Goal: Understand process/instructions

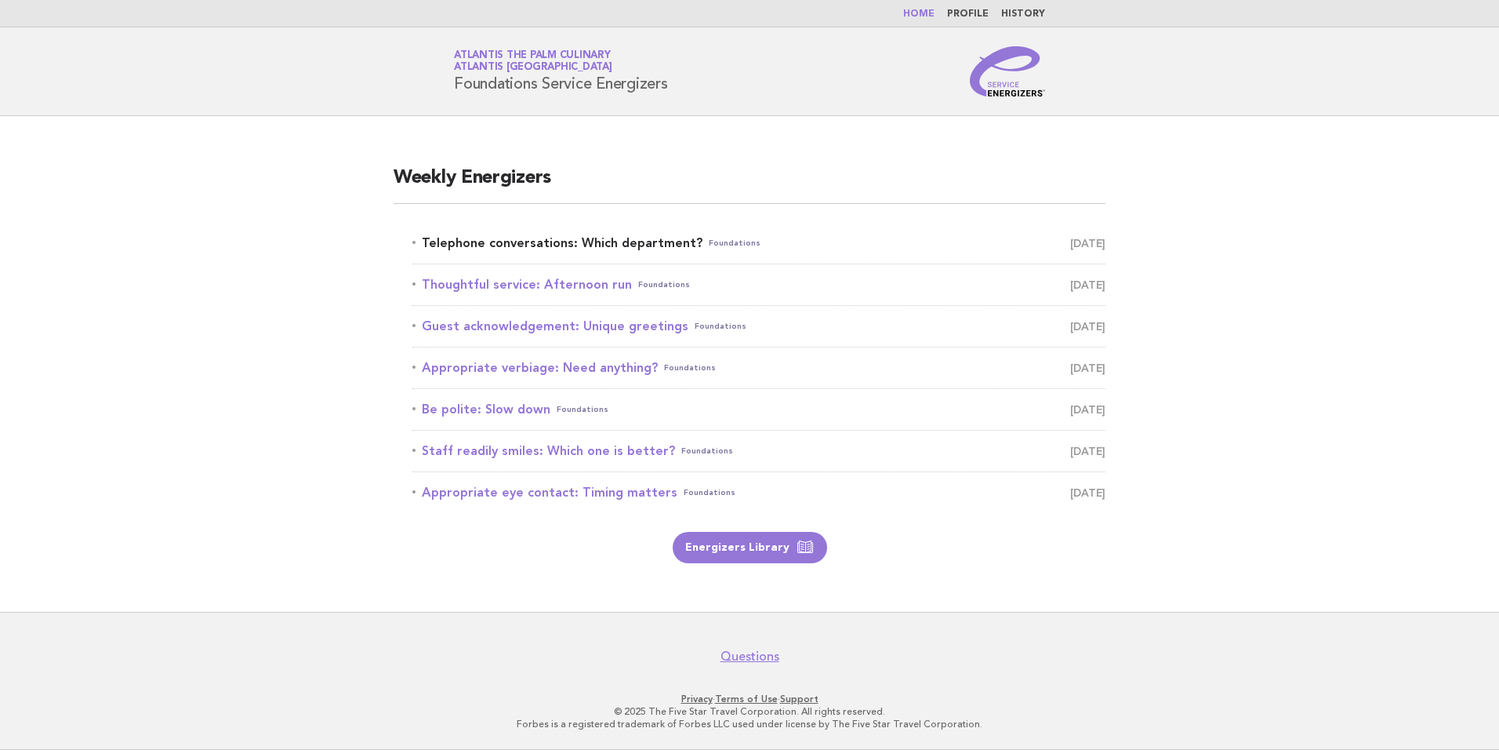
click at [651, 248] on link "Telephone conversations: Which department? Foundations [DATE]" at bounding box center [758, 243] width 693 height 22
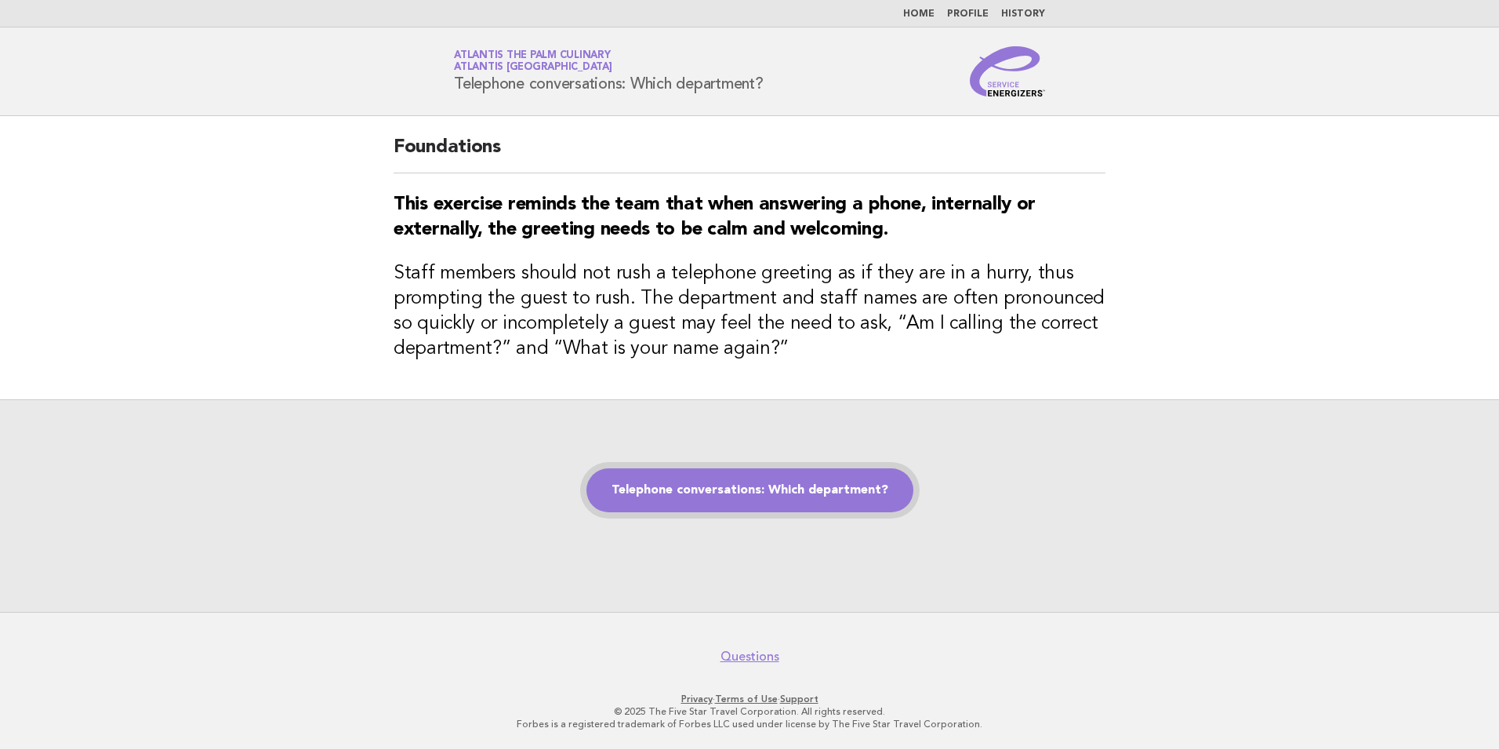
click at [789, 475] on link "Telephone conversations: Which department?" at bounding box center [749, 490] width 327 height 44
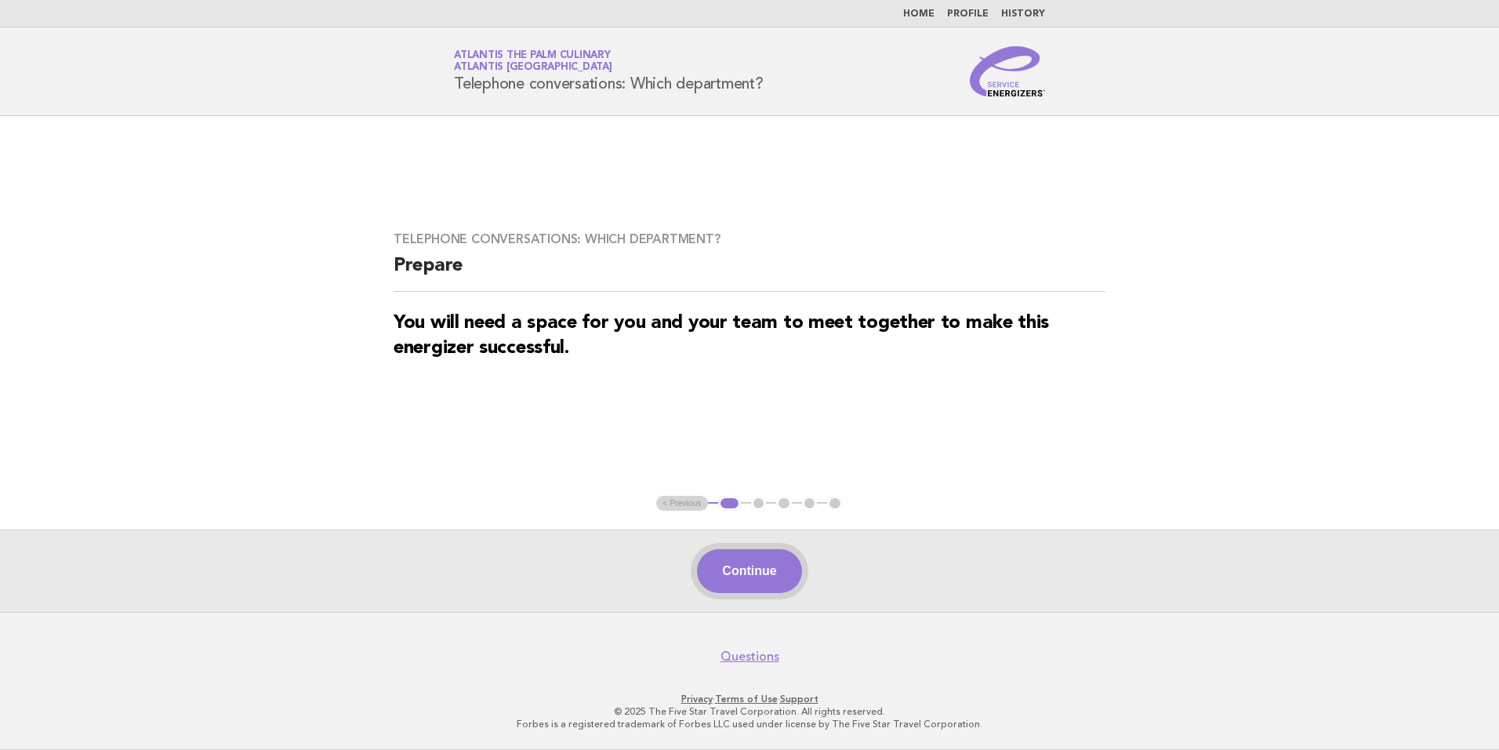
click at [781, 577] on button "Continue" at bounding box center [749, 571] width 104 height 44
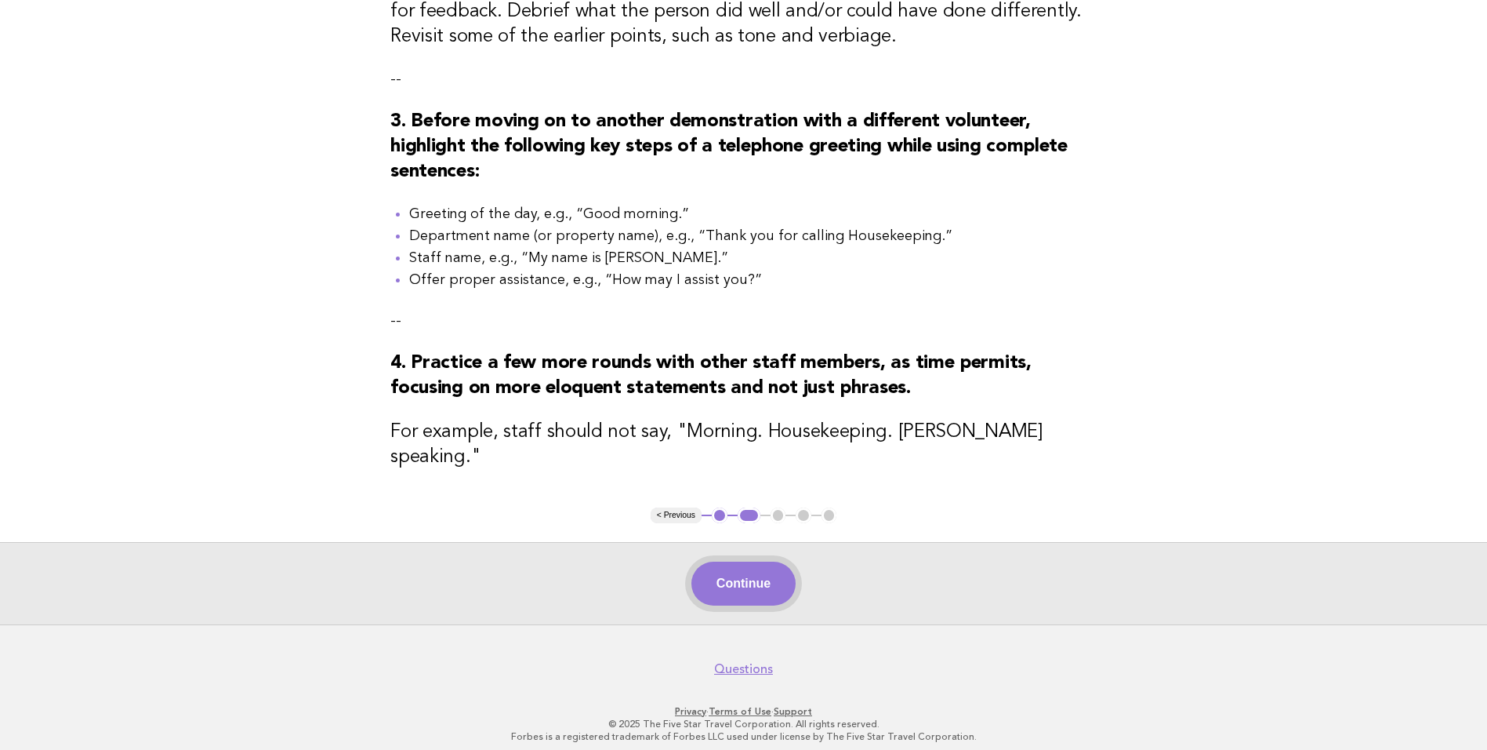
click at [761, 567] on button "Continue" at bounding box center [744, 583] width 104 height 44
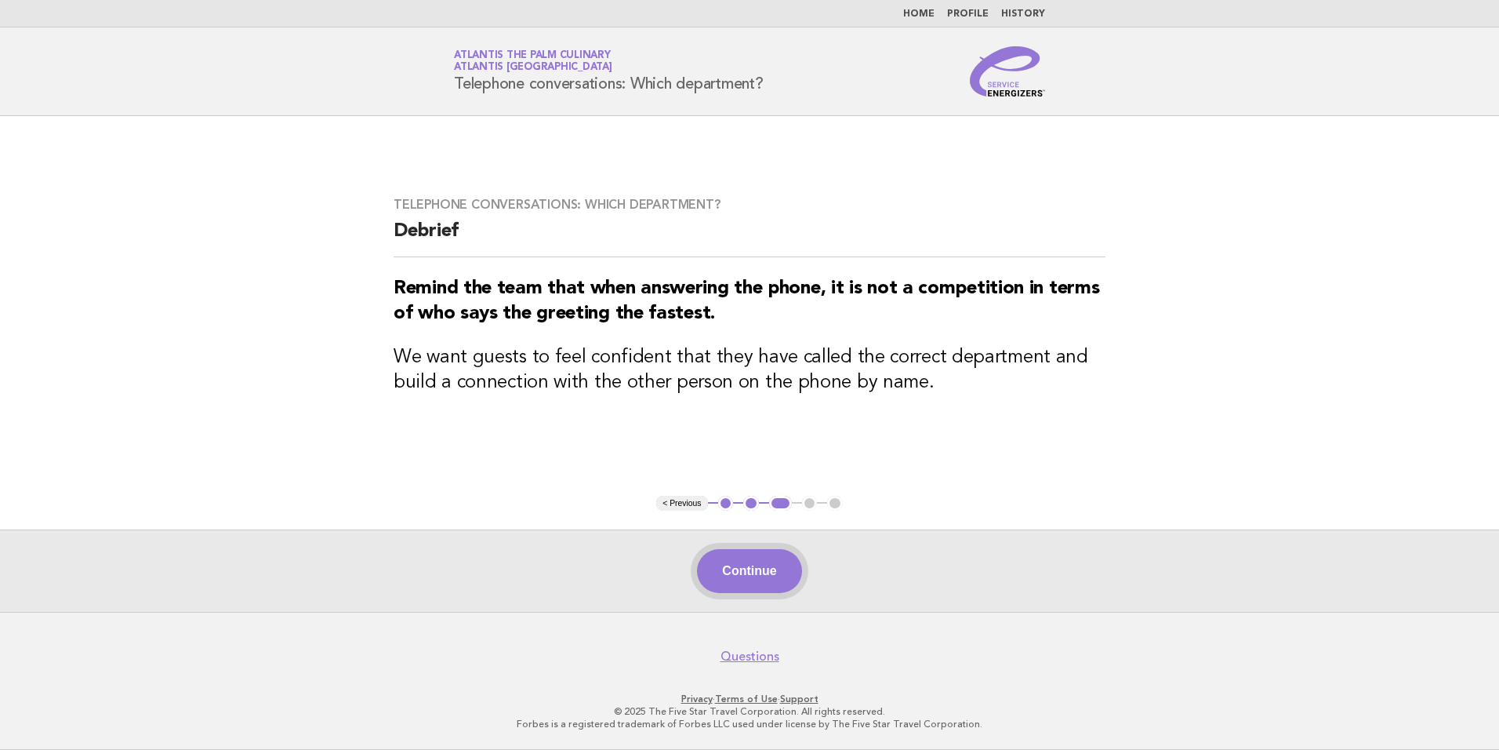
click at [735, 591] on button "Continue" at bounding box center [749, 571] width 104 height 44
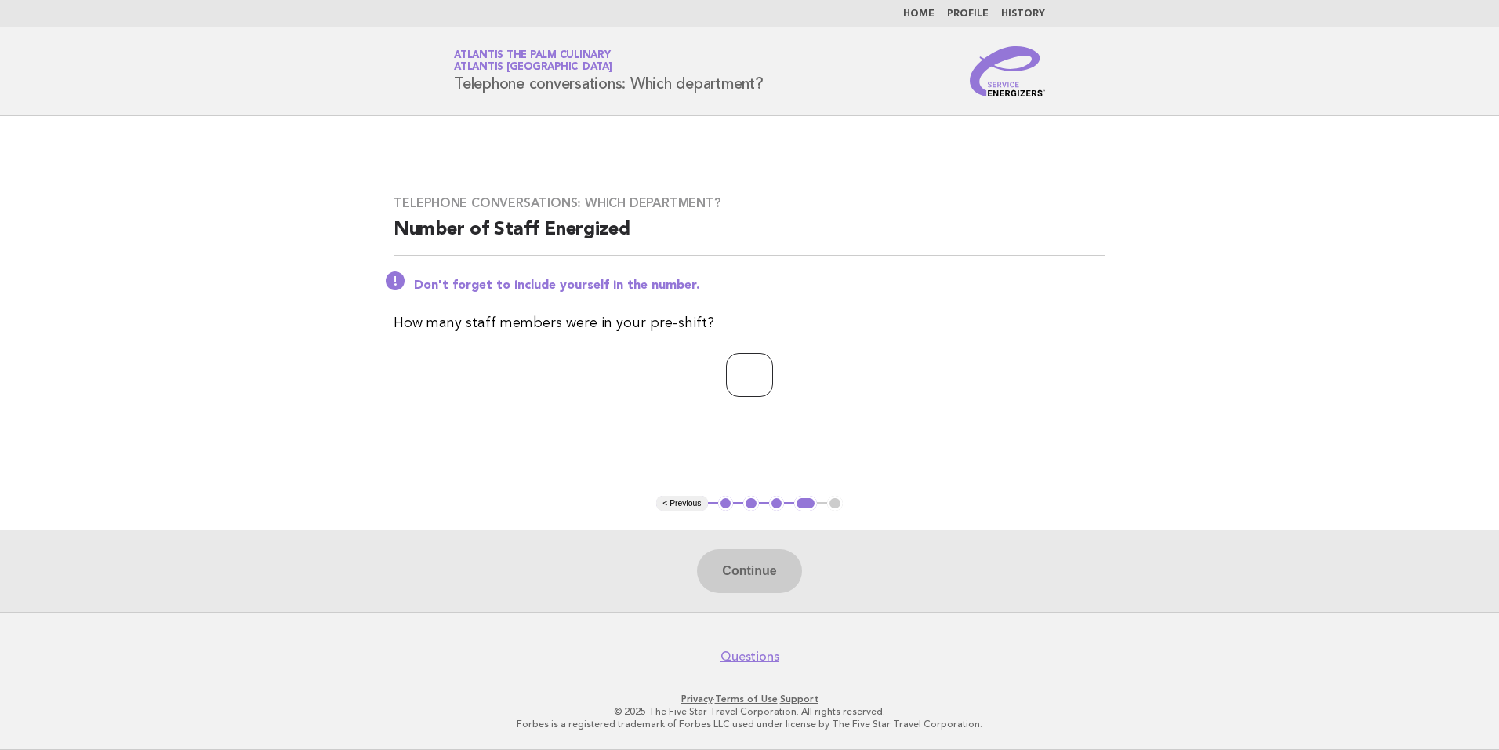
click at [760, 376] on input "number" at bounding box center [749, 375] width 47 height 44
type input "**"
click at [1174, 360] on main "Telephone conversations: Which department? Number of Staff Energized Don't forg…" at bounding box center [749, 364] width 1499 height 496
click at [771, 559] on button "Continue" at bounding box center [749, 571] width 104 height 44
